Goal: Check status: Check status

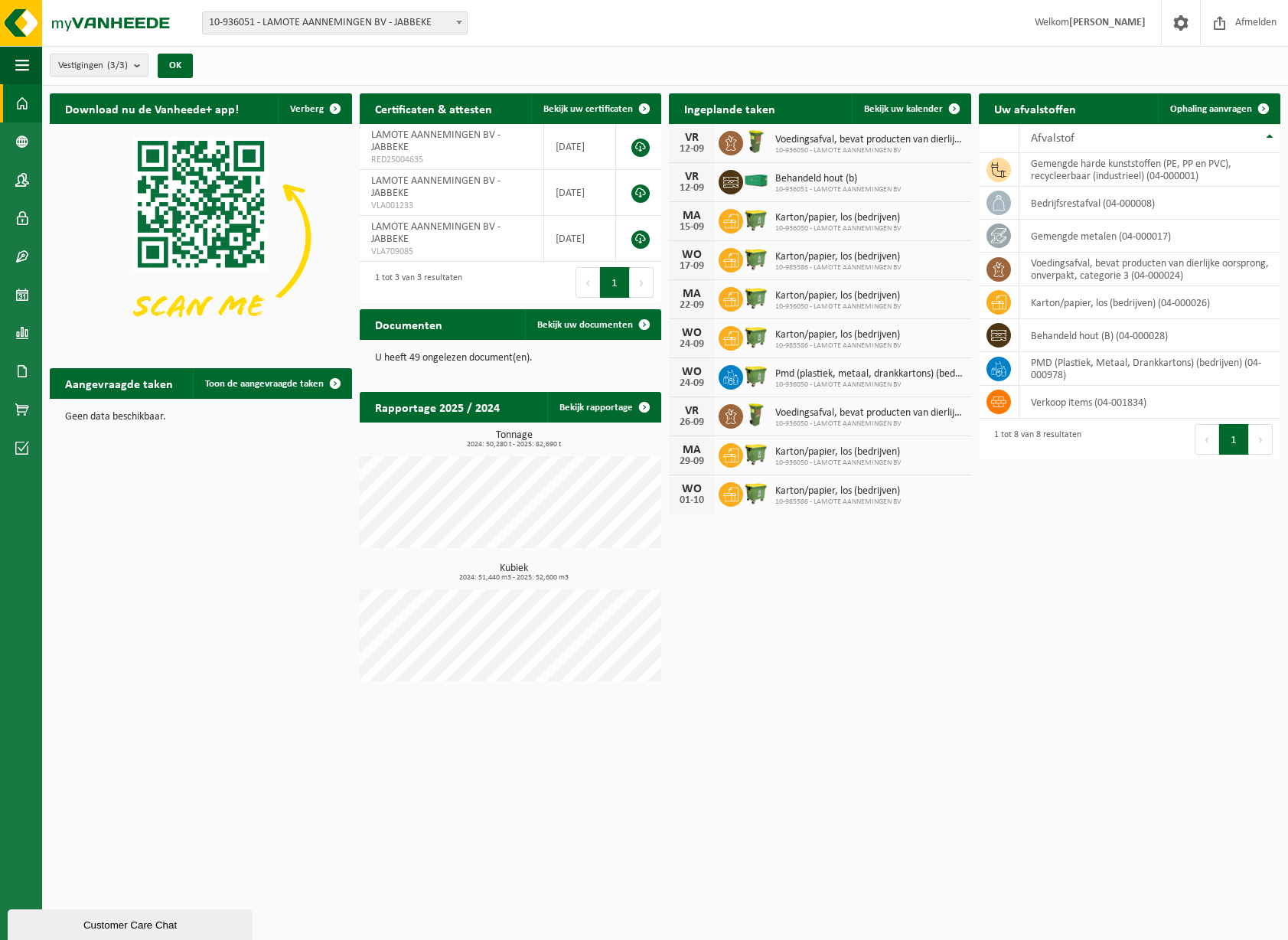
click at [849, 178] on span "Behandeld hout (b)" at bounding box center [838, 179] width 126 height 12
click at [935, 106] on span "Bekijk uw kalender" at bounding box center [904, 108] width 79 height 10
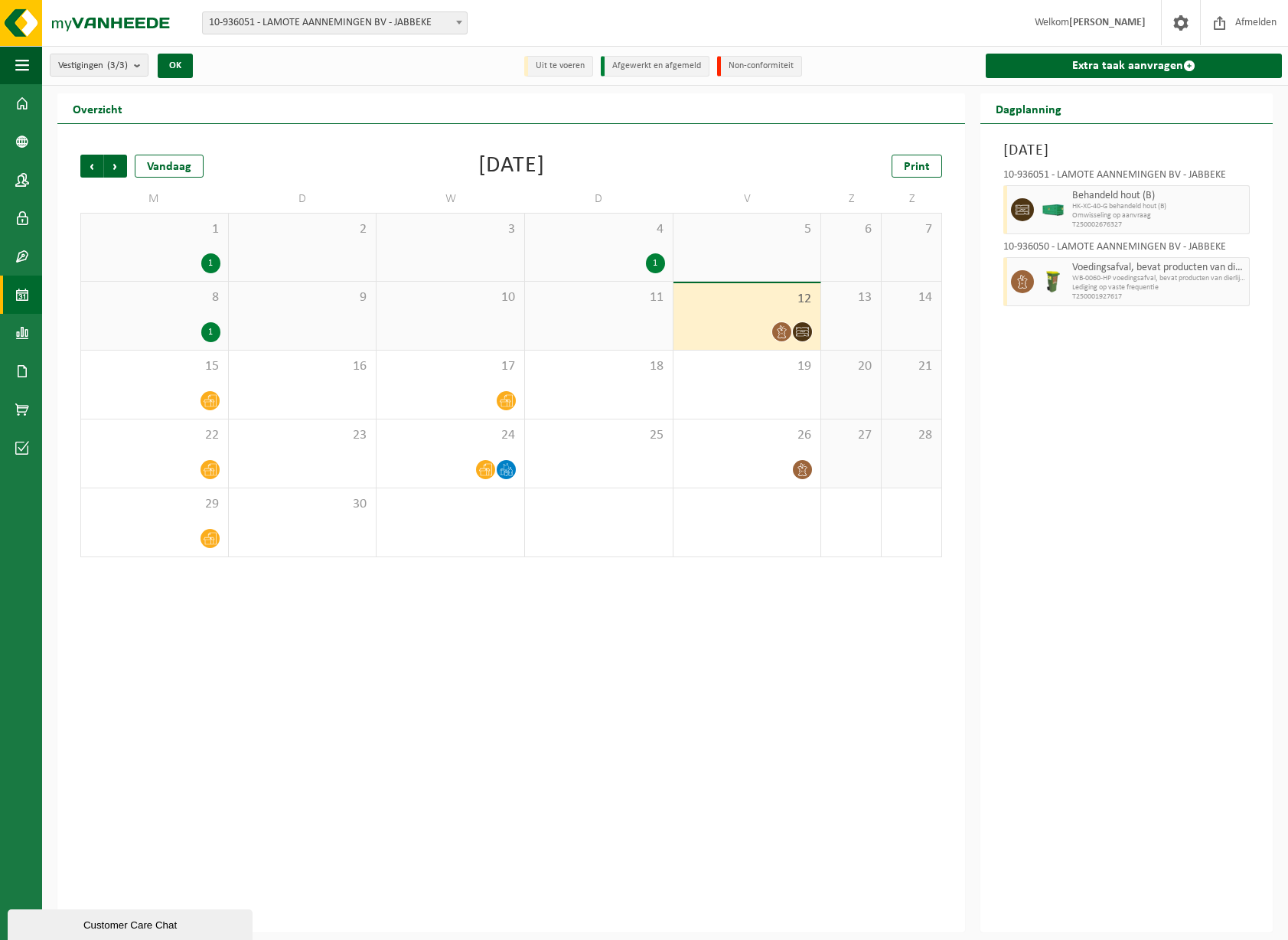
click at [1119, 417] on div "[DATE] 10-936051 - LAMOTE AANNEMINGEN BV - JABBEKE Behandeld hout (B) HK-XC-40-…" at bounding box center [1127, 528] width 292 height 808
click at [1140, 408] on div "[DATE] 10-936051 - LAMOTE AANNEMINGEN BV - JABBEKE Behandeld hout (B) HK-XC-40-…" at bounding box center [1127, 528] width 292 height 808
click at [1182, 496] on div "[DATE] 10-936051 - LAMOTE AANNEMINGEN BV - JABBEKE Behandeld hout (B) HK-XC-40-…" at bounding box center [1127, 528] width 292 height 808
click at [682, 138] on div "Vorige Volgende Vandaag [DATE] Print M D W D V Z Z 1 1 2 3 4 1 5 6 7 8 1 9 10 1…" at bounding box center [511, 528] width 907 height 808
click at [887, 14] on div "Vestiging: 10-936051 - LAMOTE AANNEMINGEN BV - JABBEKE 10-936050 - LAMOTE AANNE…" at bounding box center [644, 23] width 1288 height 47
